Goal: Check status: Check status

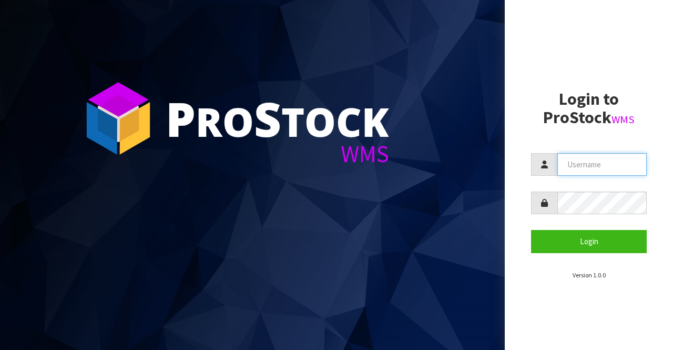
click at [569, 164] on input "text" at bounding box center [601, 164] width 89 height 23
type input "BIGGAME"
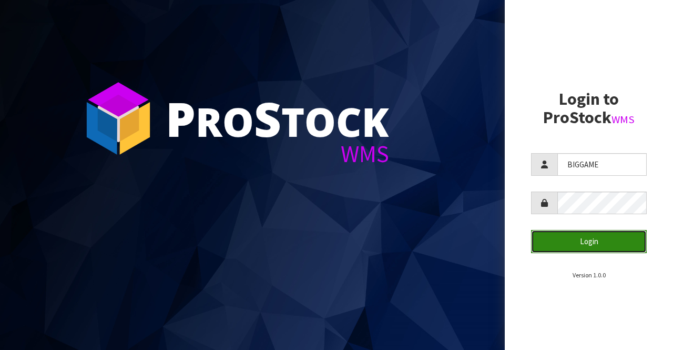
click at [593, 241] on button "Login" at bounding box center [589, 241] width 116 height 23
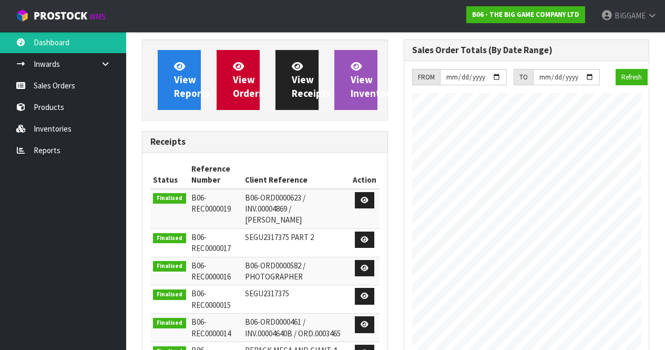
scroll to position [481, 261]
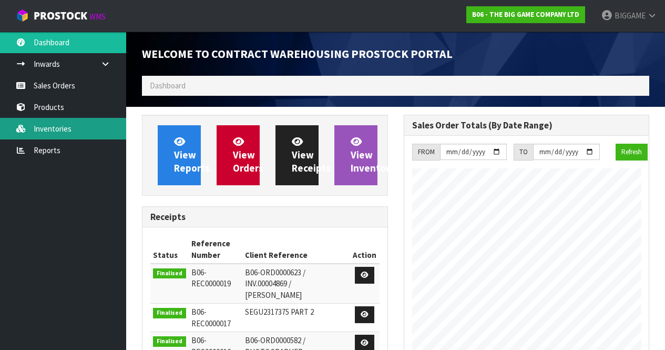
click at [63, 126] on link "Inventories" at bounding box center [63, 129] width 126 height 22
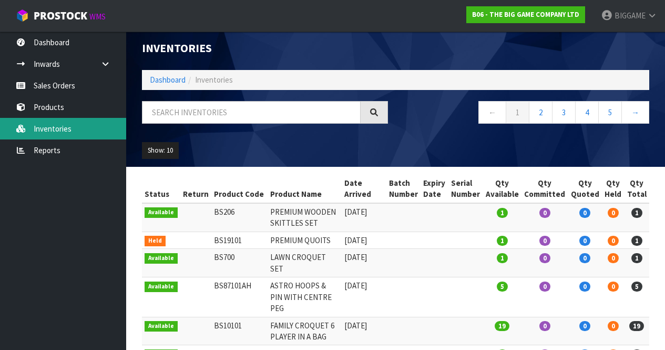
scroll to position [6, 0]
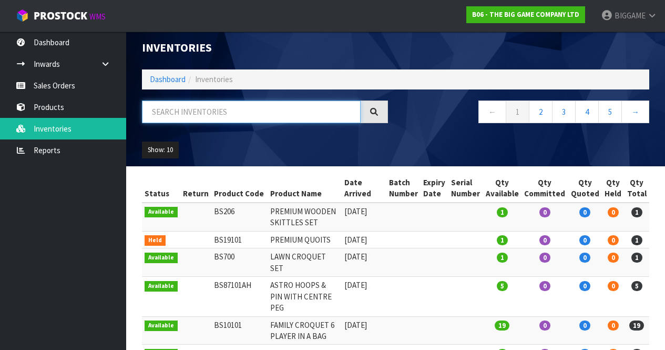
click at [178, 113] on input "text" at bounding box center [251, 111] width 219 height 23
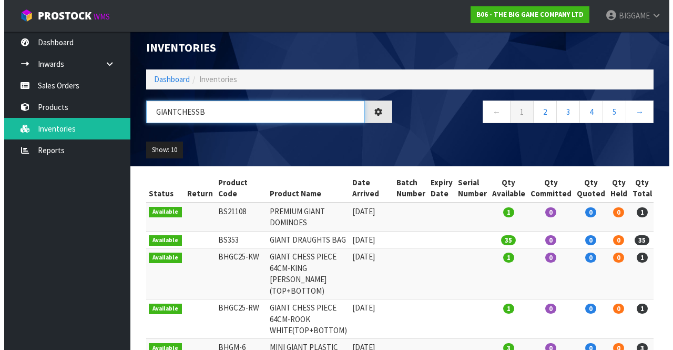
scroll to position [0, 0]
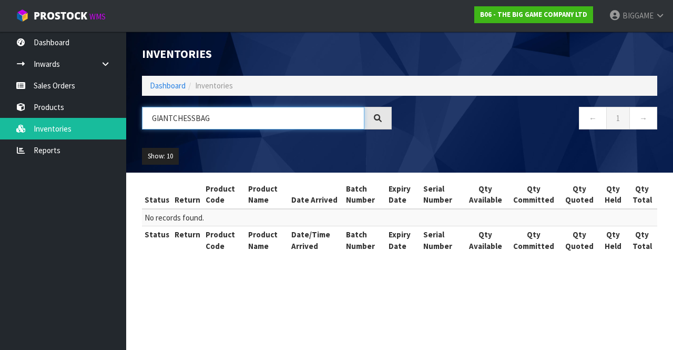
click at [194, 117] on input "GIANTCHESSBAG" at bounding box center [253, 118] width 222 height 23
click at [237, 151] on ul "Show: 10 5 10 25 50" at bounding box center [200, 156] width 117 height 17
click at [258, 265] on section "Status Return Product Code Product Name Date Arrived Batch Number Expiry Date S…" at bounding box center [399, 222] width 547 height 100
click at [173, 119] on input "GIANTCHESS BAG" at bounding box center [253, 118] width 222 height 23
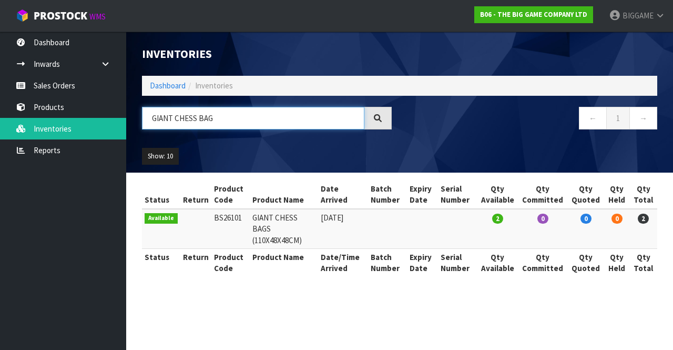
type input "GIANT CHESS BAG"
click at [257, 271] on div "Status Return Product Code Product Name Date Arrived Batch Number Expiry Date S…" at bounding box center [399, 233] width 515 height 107
